Goal: Information Seeking & Learning: Learn about a topic

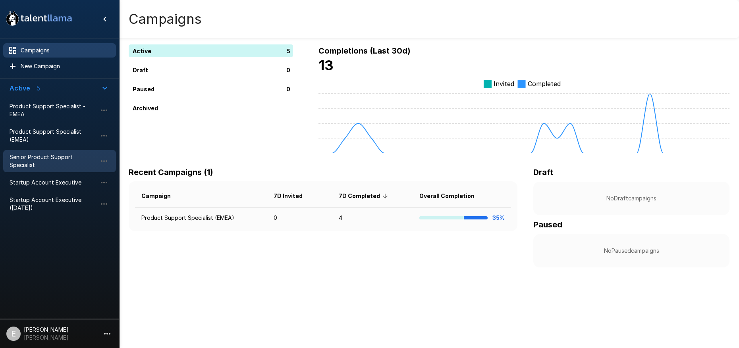
click at [54, 152] on div "Senior Product Support Specialist" at bounding box center [59, 161] width 113 height 22
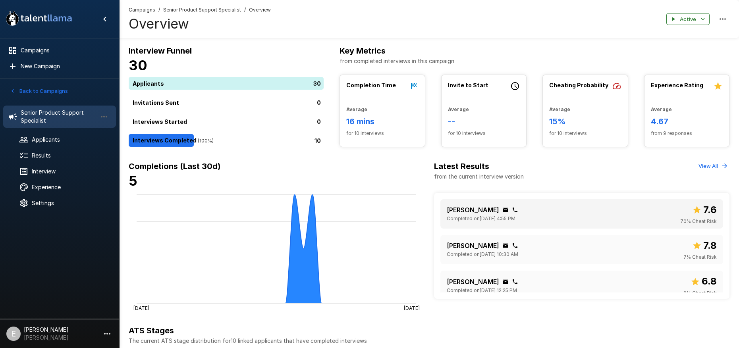
click at [560, 220] on div "Ryan Predmore Completed on September 11 @ 4:55 PM 7.6 70 % Cheat Risk" at bounding box center [582, 214] width 270 height 23
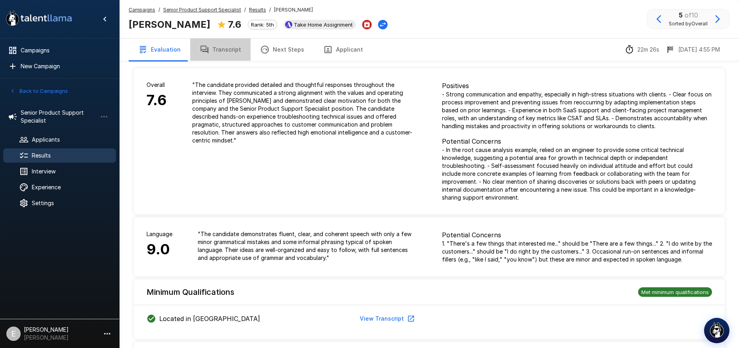
click at [221, 52] on button "Transcript" at bounding box center [220, 50] width 60 height 22
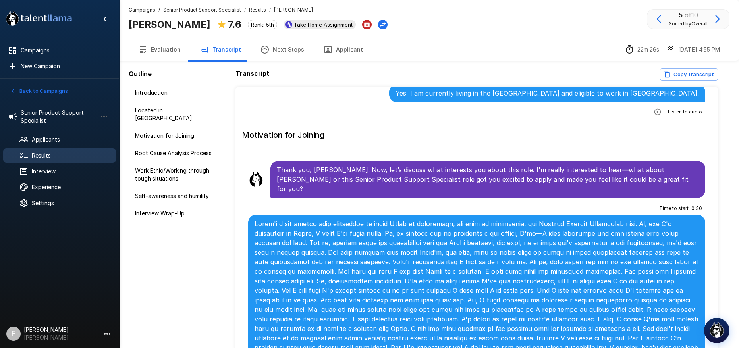
scroll to position [203, 0]
